Goal: Information Seeking & Learning: Learn about a topic

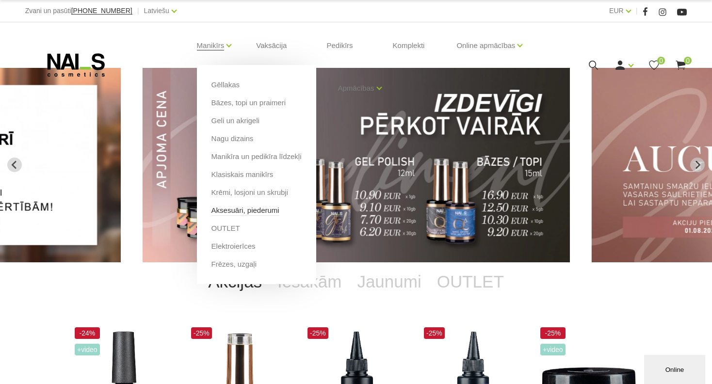
click at [263, 213] on link "Aksesuāri, piederumi" at bounding box center [246, 210] width 68 height 11
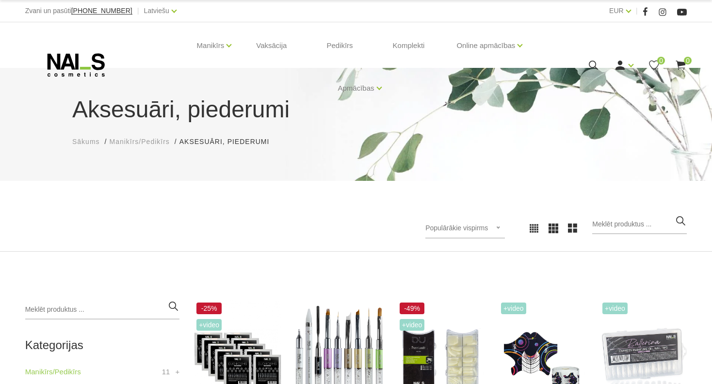
click at [296, 215] on div "Populārākie vispirms Jaunumi Lētākais vispirms Dārgākais vispirms Populārākie v…" at bounding box center [356, 228] width 677 height 27
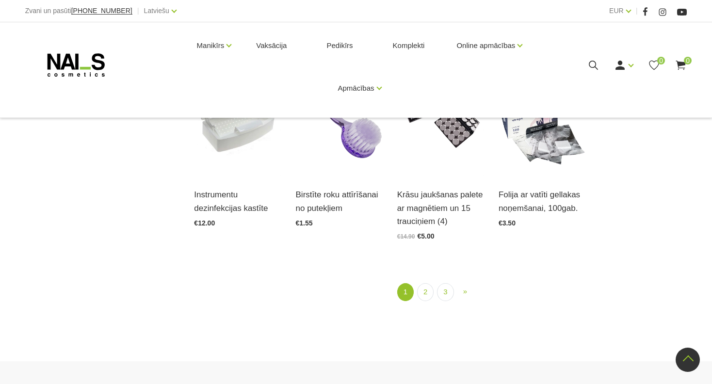
scroll to position [1106, 0]
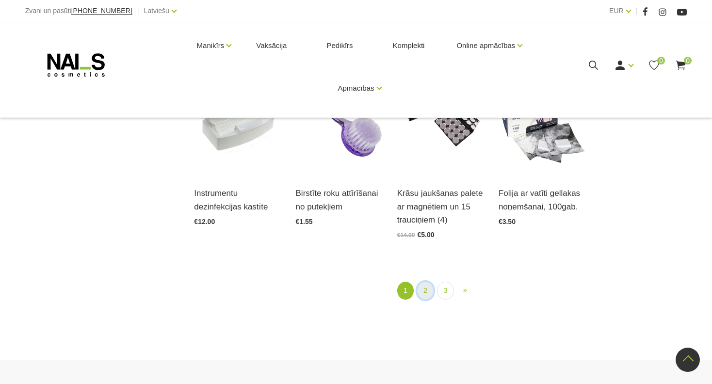
click at [423, 292] on link "2" at bounding box center [425, 291] width 16 height 18
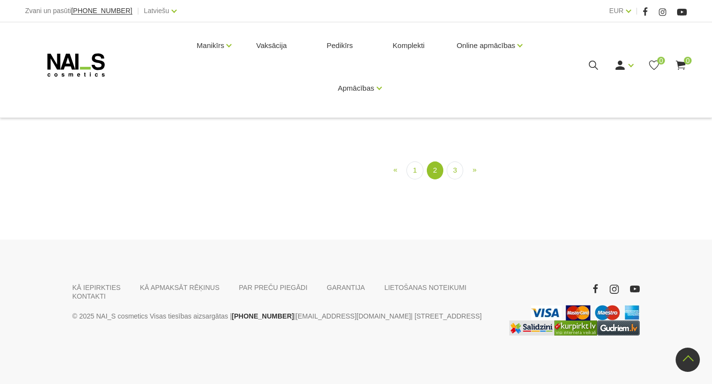
scroll to position [1052, 0]
click at [455, 180] on link "3" at bounding box center [455, 171] width 16 height 18
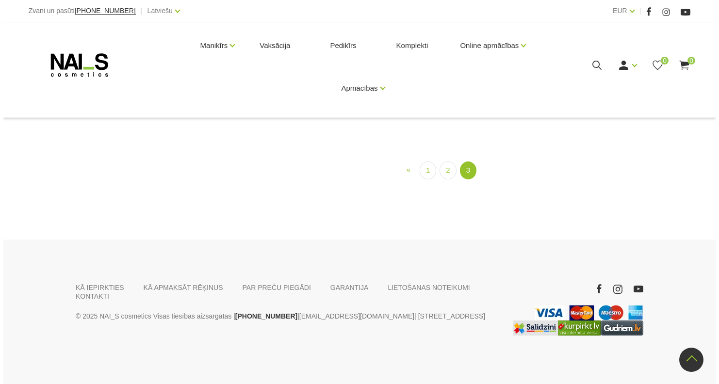
scroll to position [955, 0]
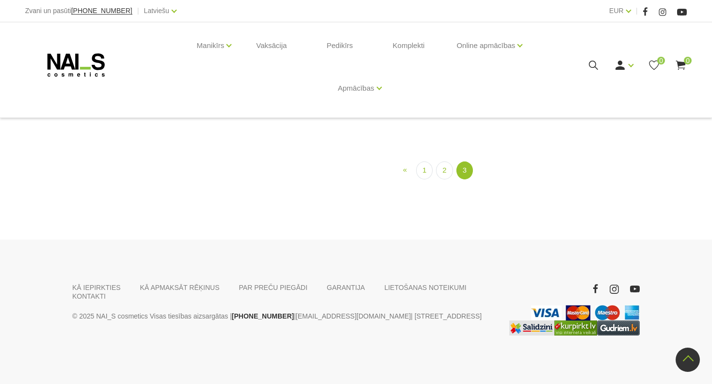
click at [594, 66] on icon at bounding box center [594, 65] width 12 height 12
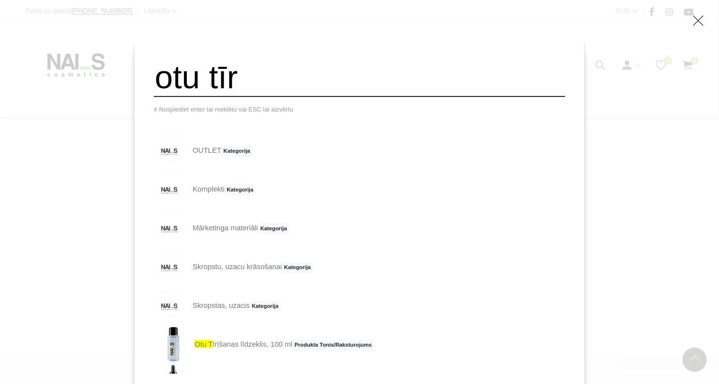
scroll to position [587, 0]
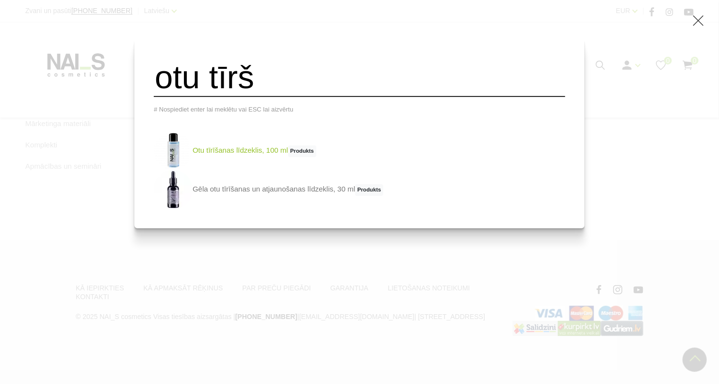
type input "otu tīrš"
click at [286, 153] on link "Otu tīrīšanas līdzeklis, 100 ml Produkts" at bounding box center [235, 151] width 163 height 39
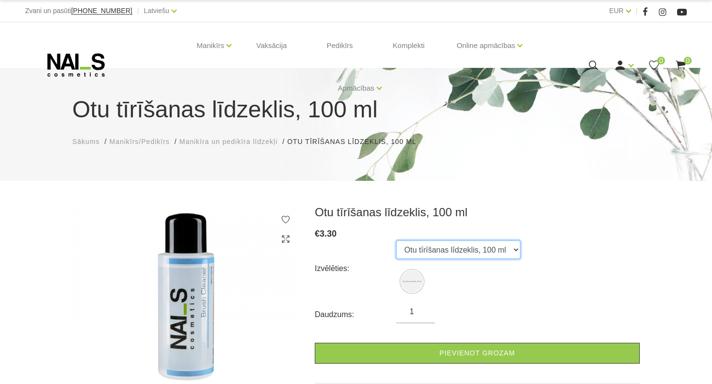
click at [456, 245] on select "Otu tīrīšanas līdzeklis, 100 ml" at bounding box center [458, 250] width 124 height 18
click at [469, 193] on div "Otu tīrīšanas līdzeklis, 100 ml Sākums Manikīrs/Pedikīrs Manikīra un pedikīra l…" at bounding box center [356, 312] width 712 height 624
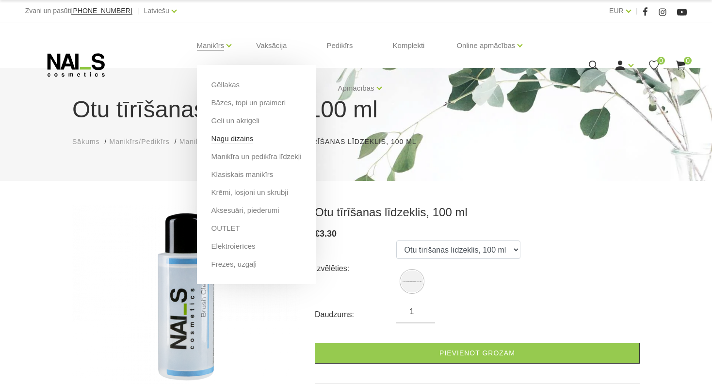
click at [245, 136] on link "Nagu dizains" at bounding box center [233, 138] width 42 height 11
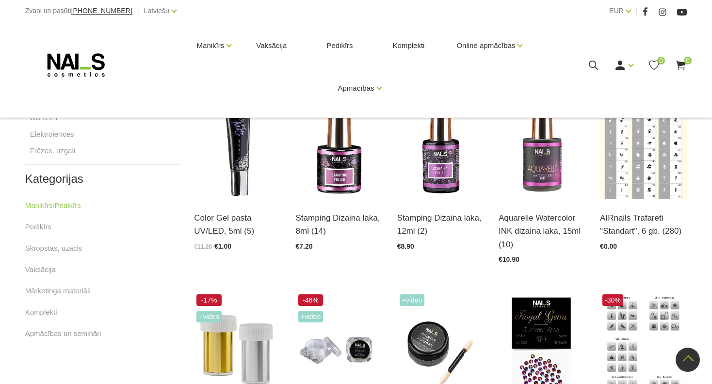
scroll to position [427, 0]
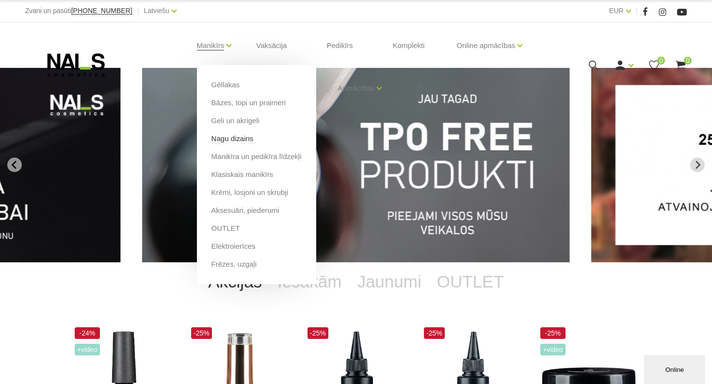
click at [238, 138] on link "Nagu dizains" at bounding box center [233, 138] width 42 height 11
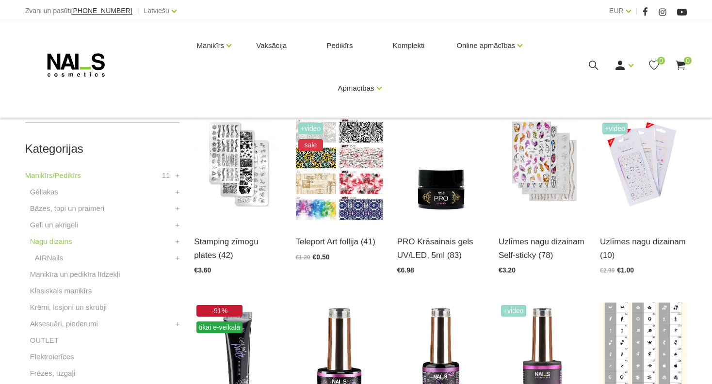
scroll to position [200, 0]
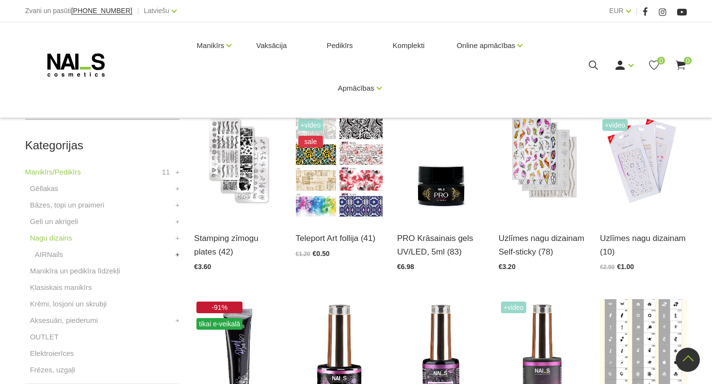
click at [178, 252] on link "+" at bounding box center [178, 255] width 4 height 12
click at [46, 290] on link "Krāsas" at bounding box center [51, 288] width 23 height 12
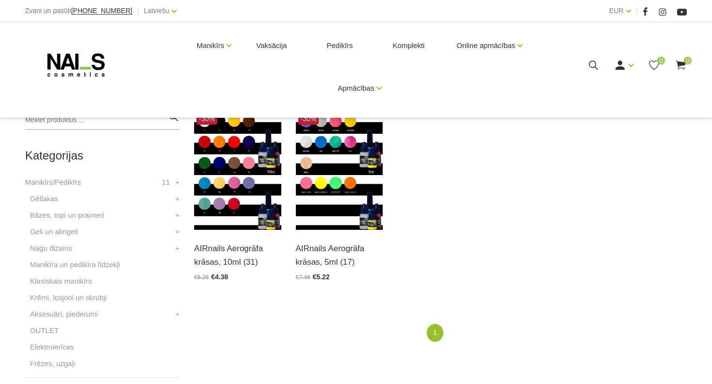
scroll to position [191, 0]
